Goal: Task Accomplishment & Management: Complete application form

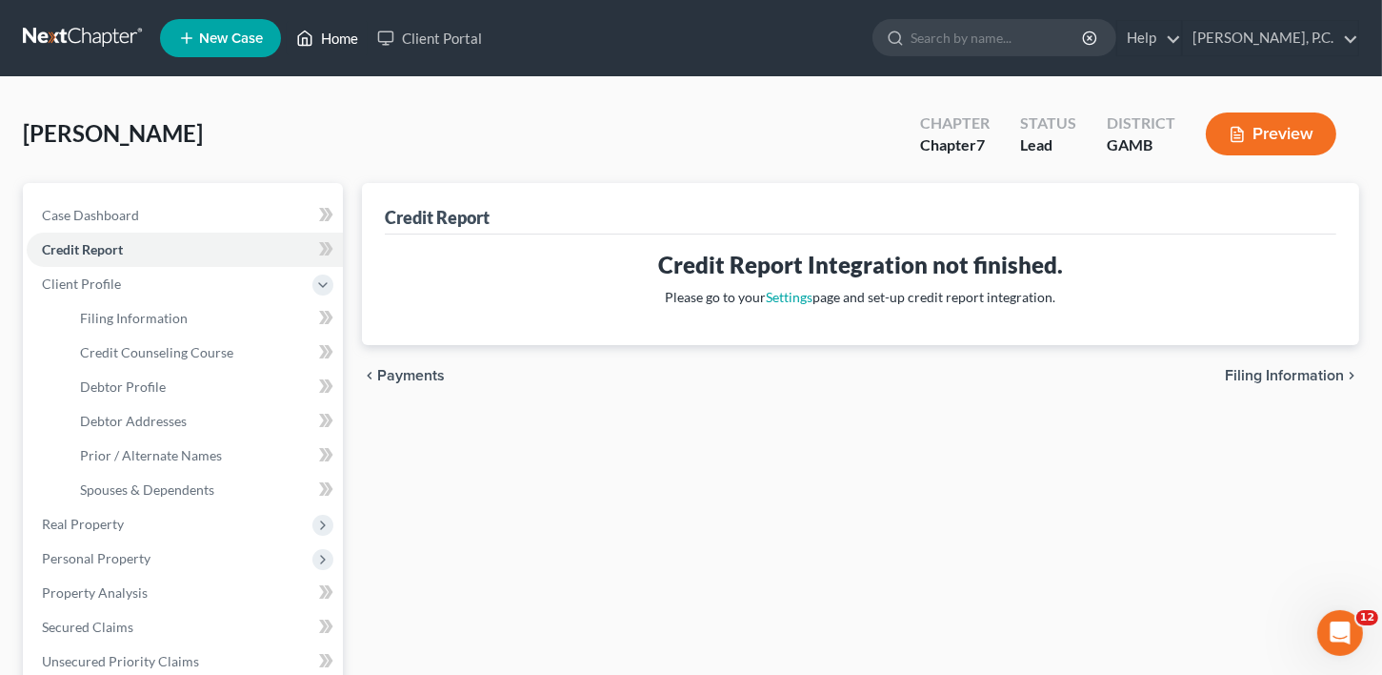
click at [318, 46] on link "Home" at bounding box center [327, 38] width 81 height 34
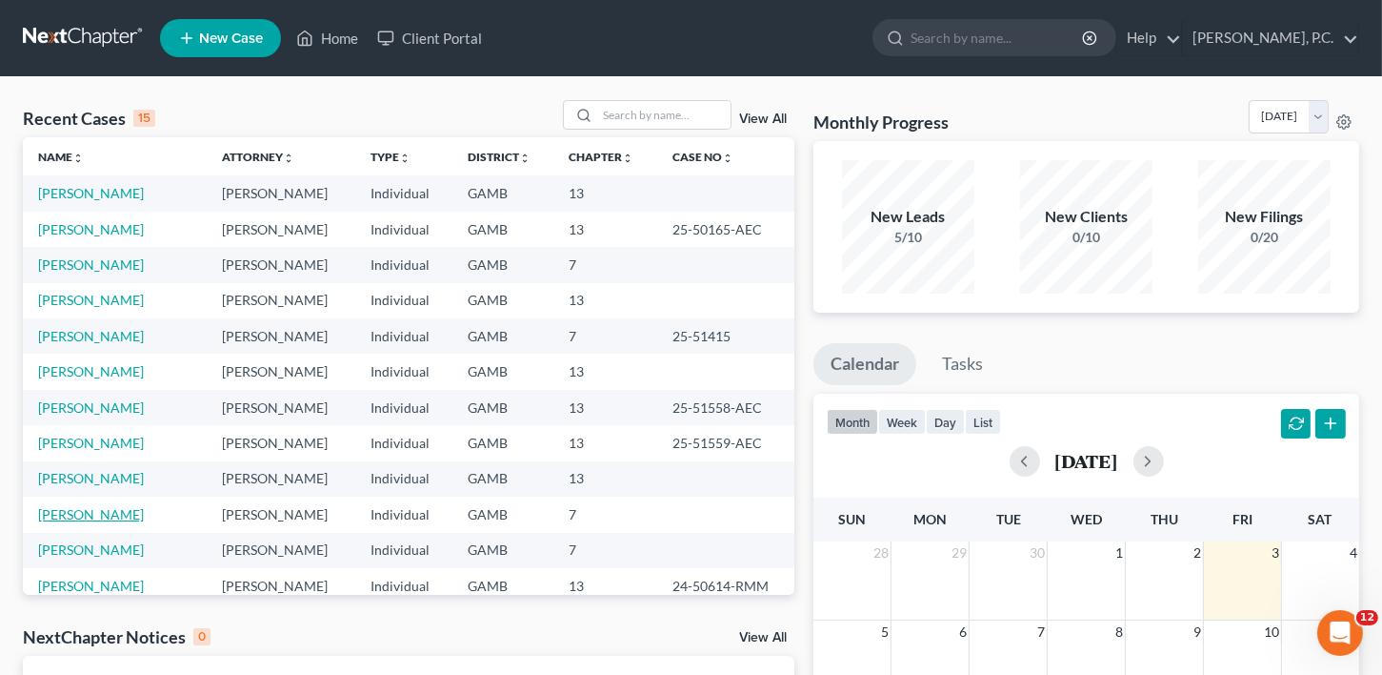
click at [117, 516] on link "[PERSON_NAME]" at bounding box center [91, 514] width 106 height 16
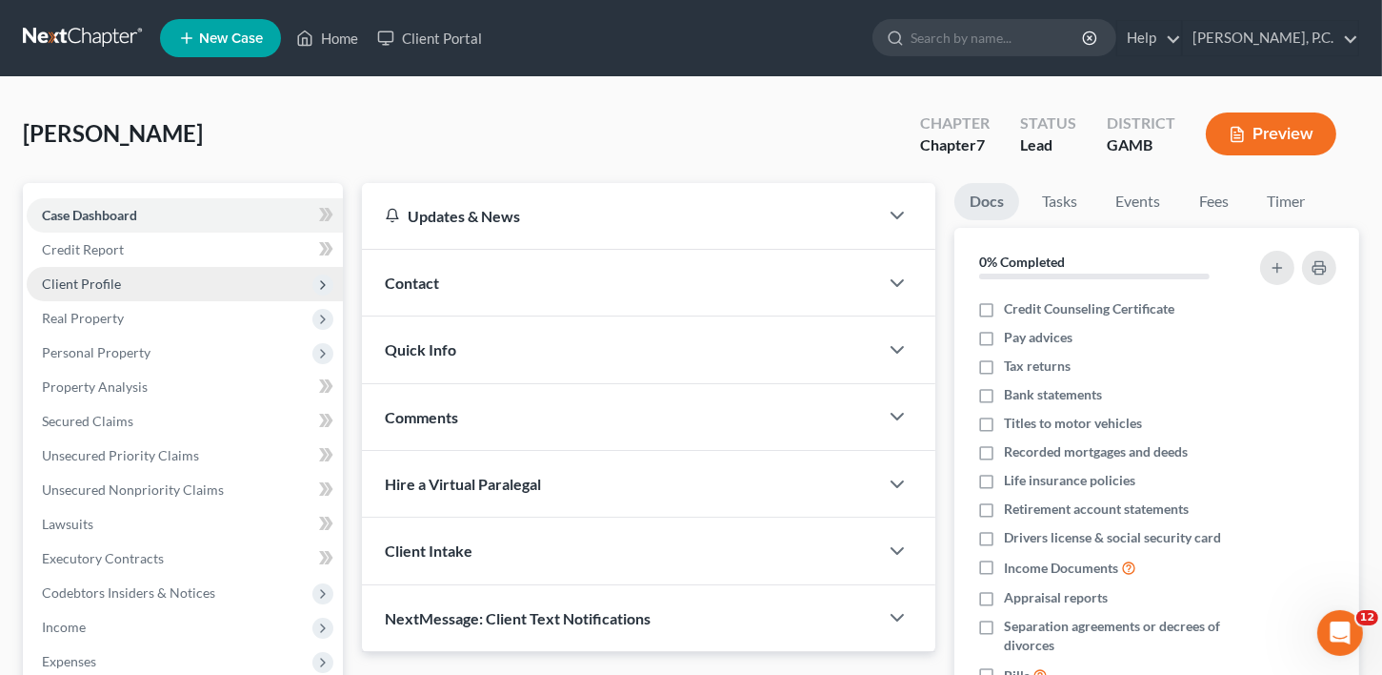
click at [80, 267] on span "Client Profile" at bounding box center [185, 284] width 316 height 34
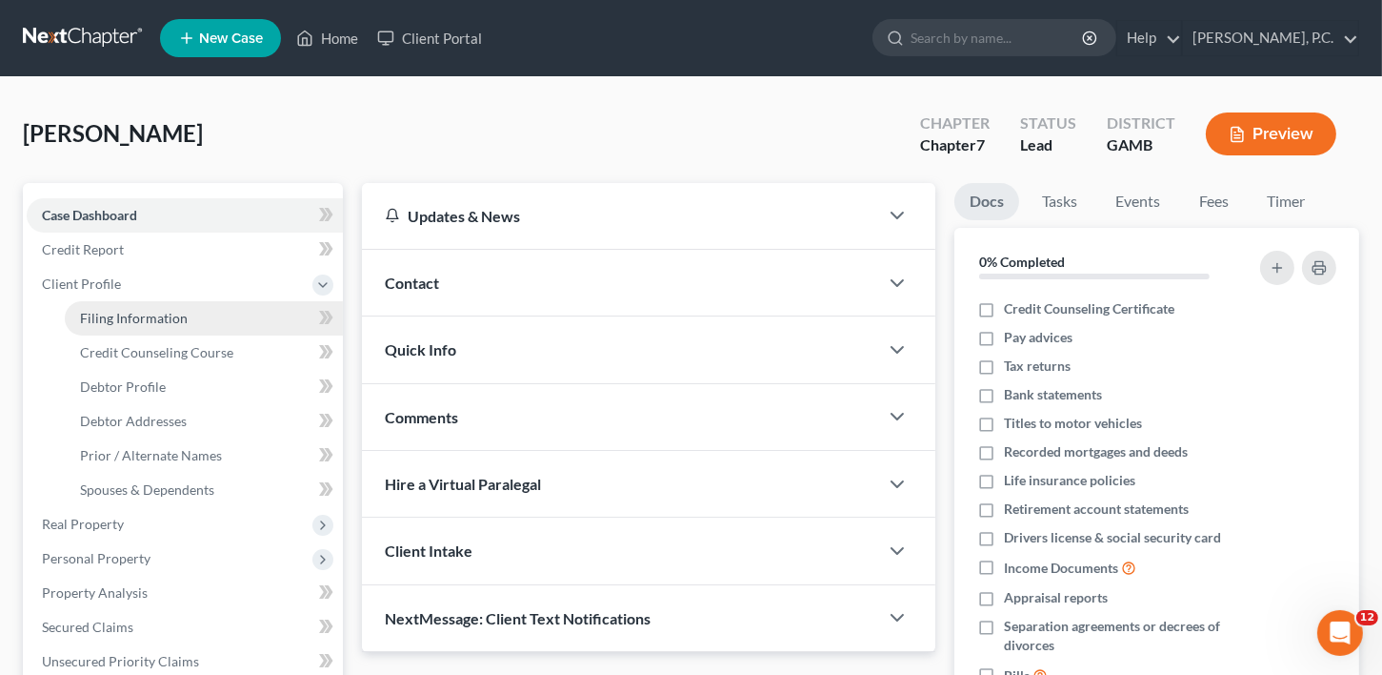
click at [132, 317] on span "Filing Information" at bounding box center [134, 318] width 108 height 16
select select "1"
select select "0"
select select "18"
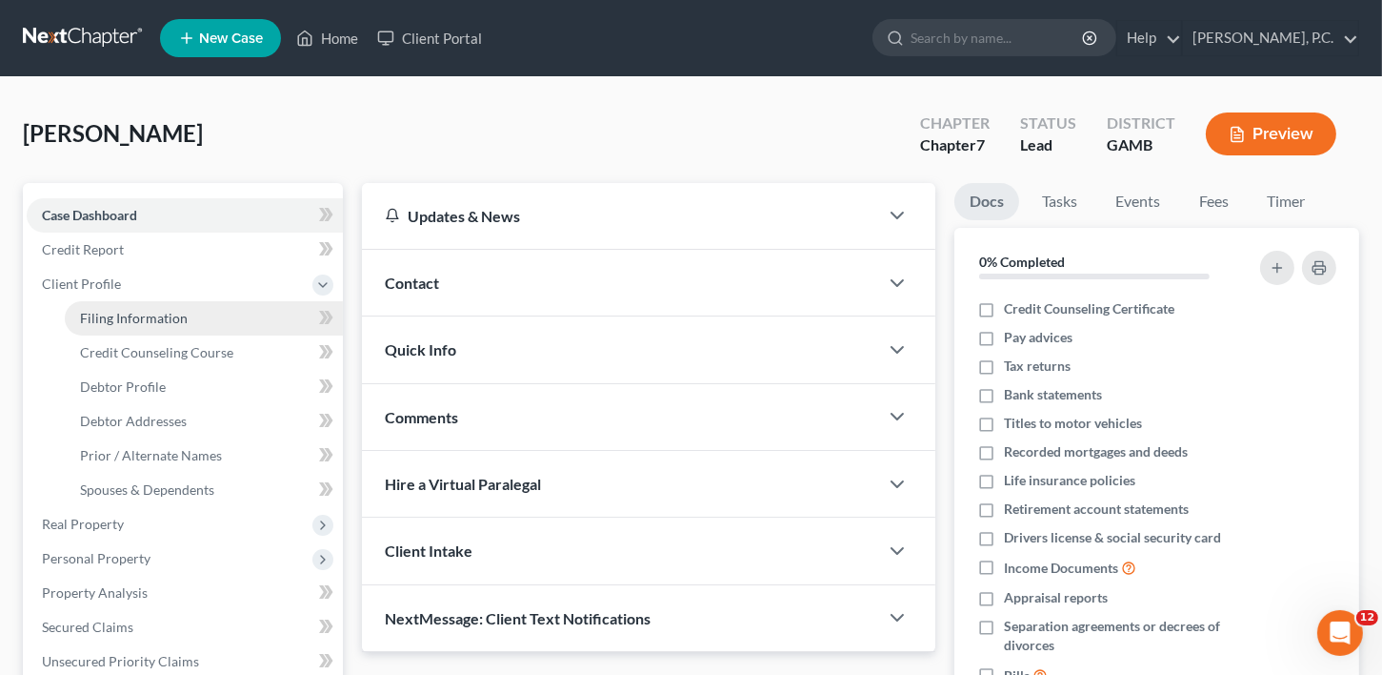
select select "0"
select select "10"
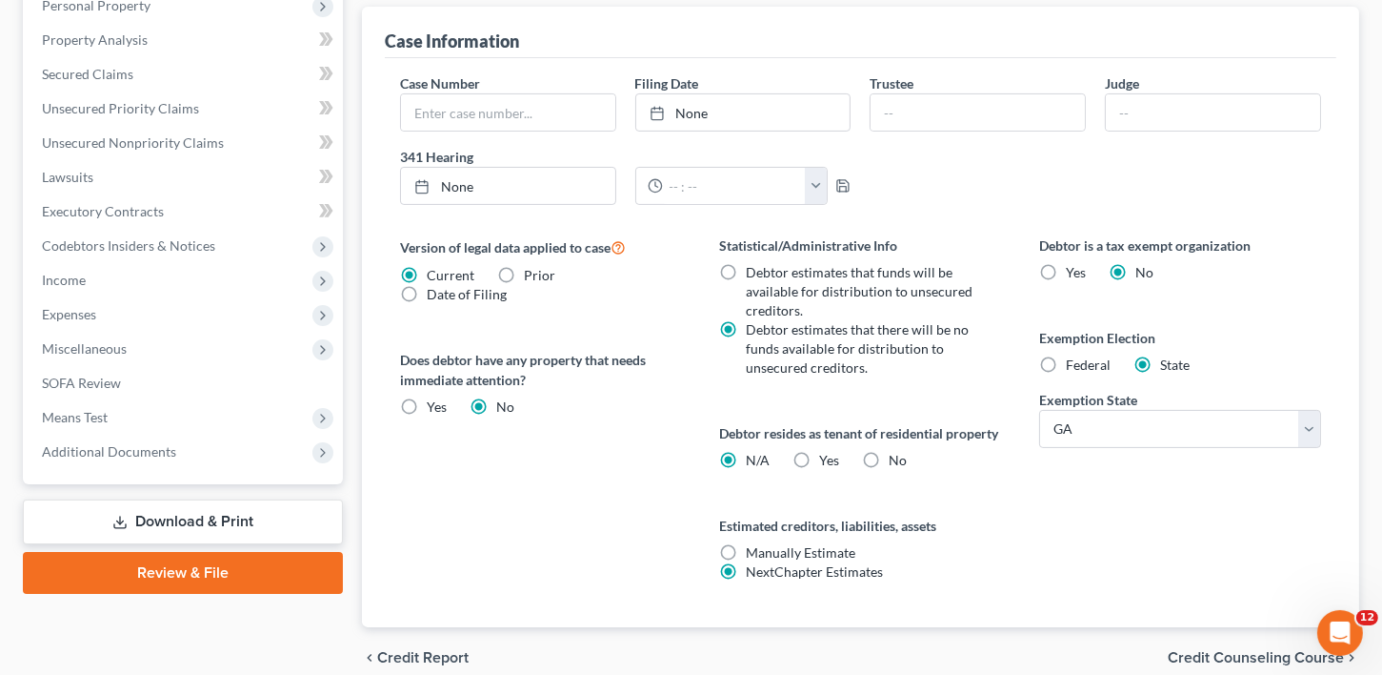
scroll to position [571, 0]
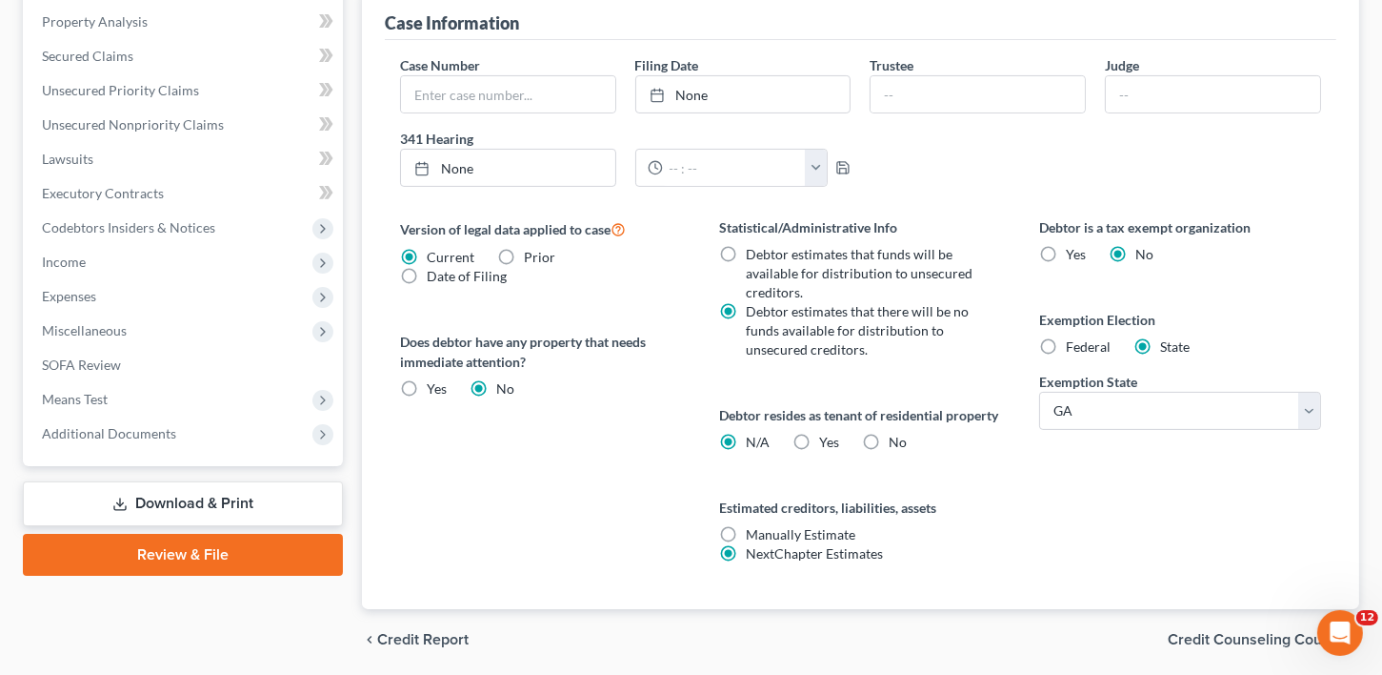
click at [113, 507] on icon at bounding box center [119, 503] width 15 height 15
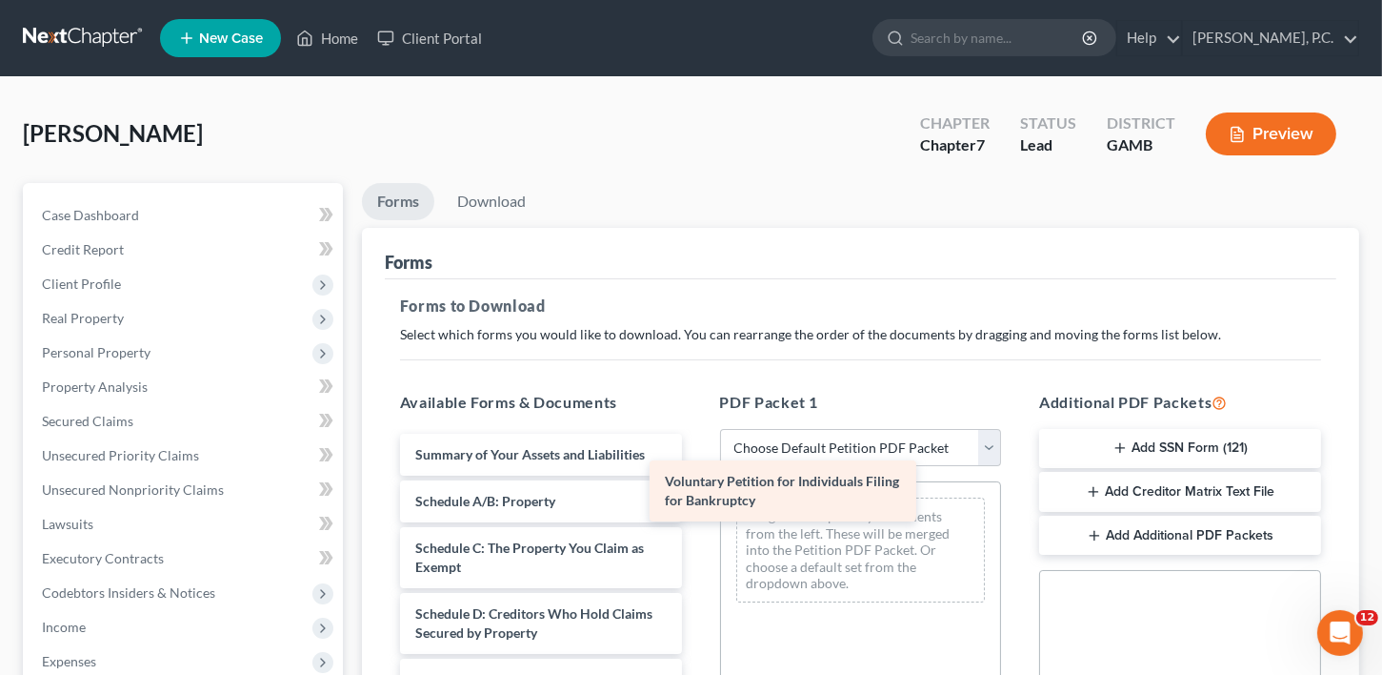
drag, startPoint x: 574, startPoint y: 458, endPoint x: 829, endPoint y: 489, distance: 256.2
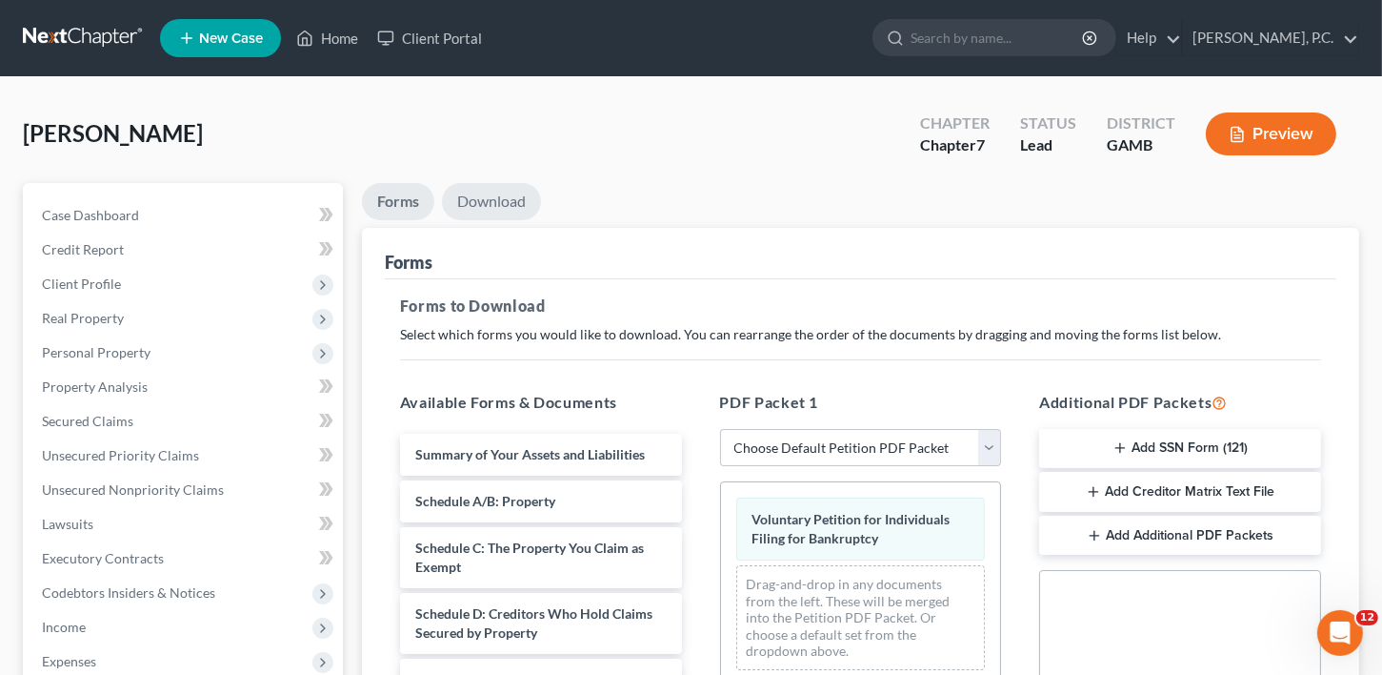
click at [476, 203] on link "Download" at bounding box center [491, 201] width 99 height 37
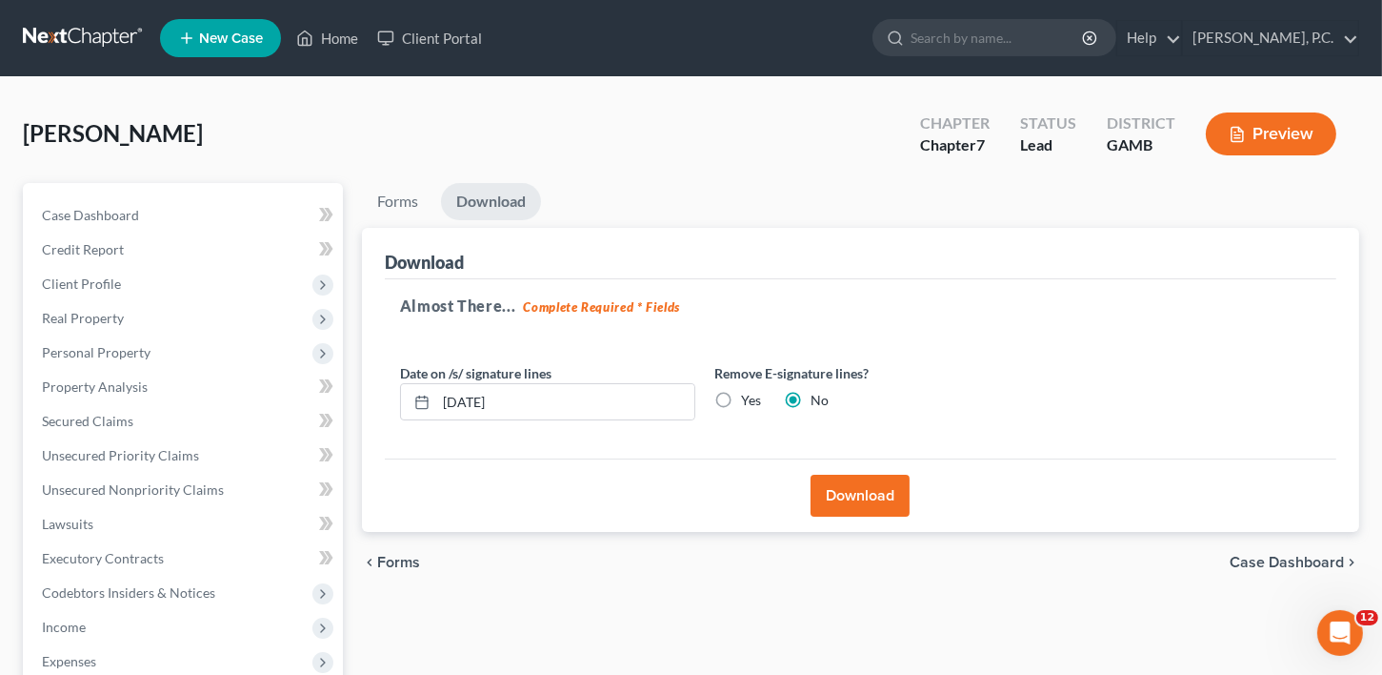
click at [893, 505] on button "Download" at bounding box center [860, 495] width 99 height 42
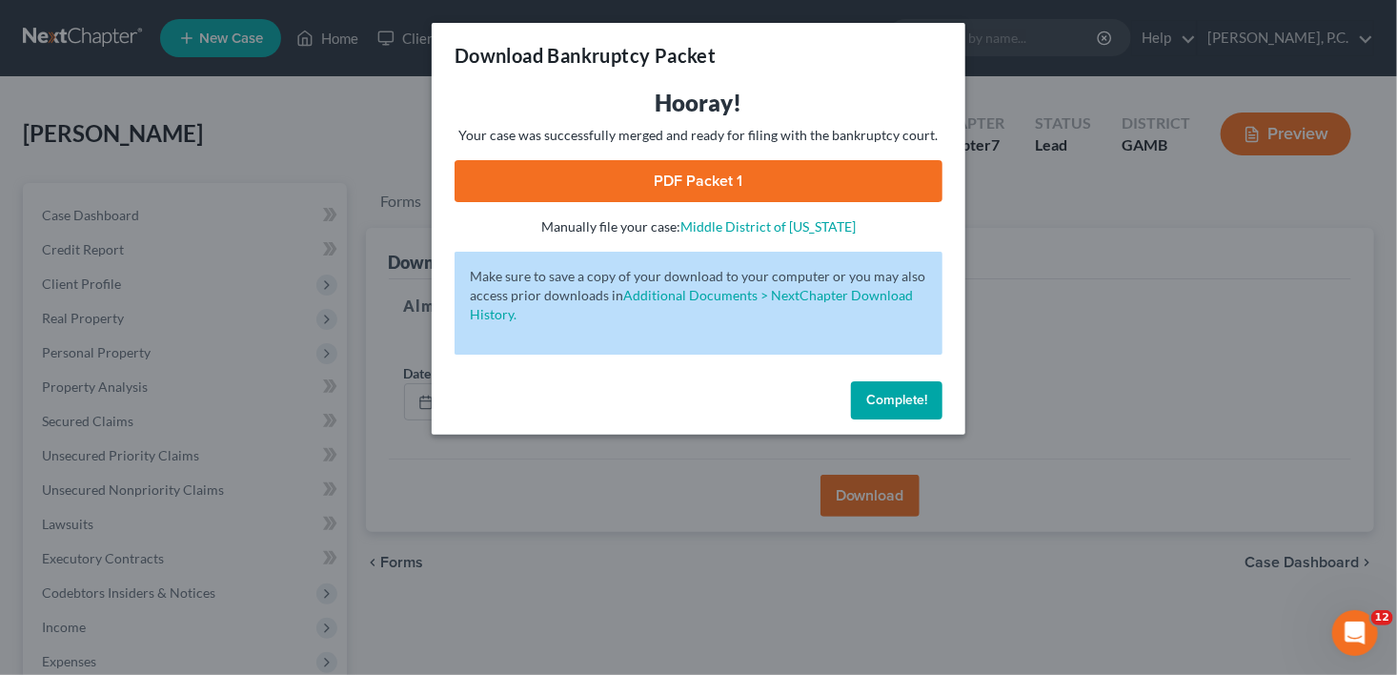
click at [622, 160] on link "PDF Packet 1" at bounding box center [698, 181] width 488 height 42
click at [896, 402] on span "Complete!" at bounding box center [896, 400] width 61 height 16
